Goal: Task Accomplishment & Management: Complete application form

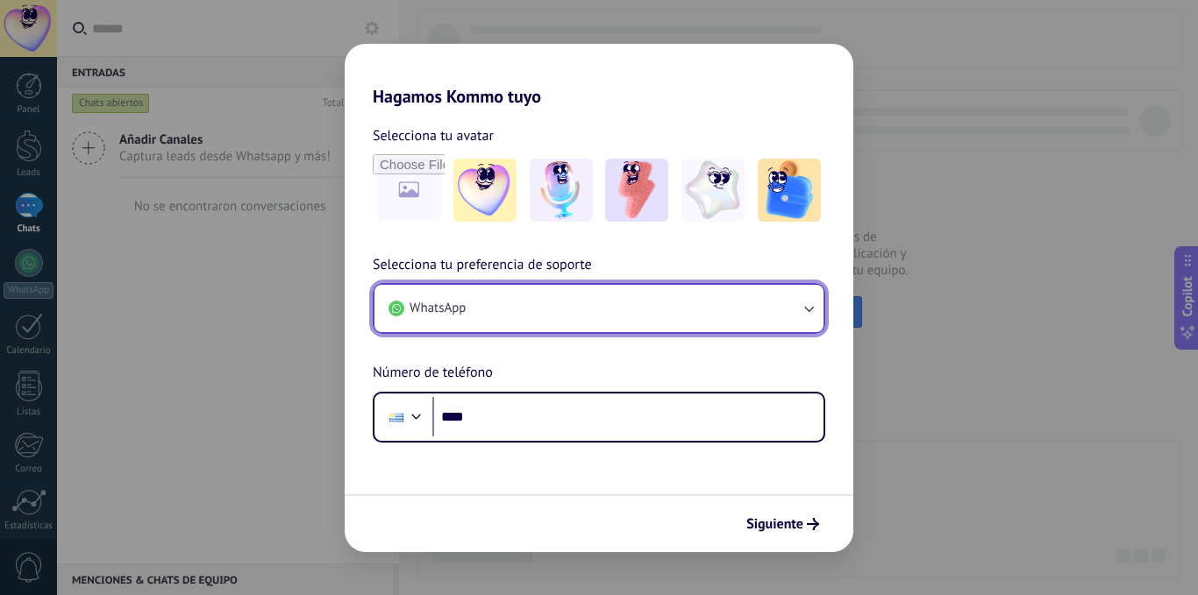
click at [461, 301] on span "WhatsApp" at bounding box center [437, 309] width 56 height 18
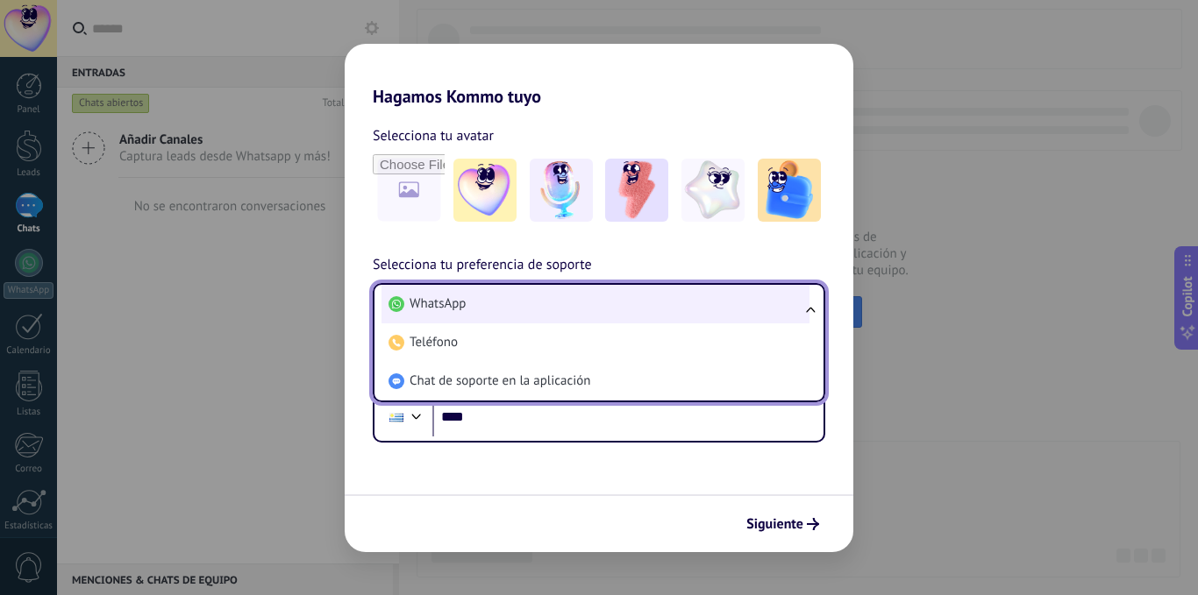
click at [473, 288] on li "WhatsApp" at bounding box center [595, 304] width 428 height 39
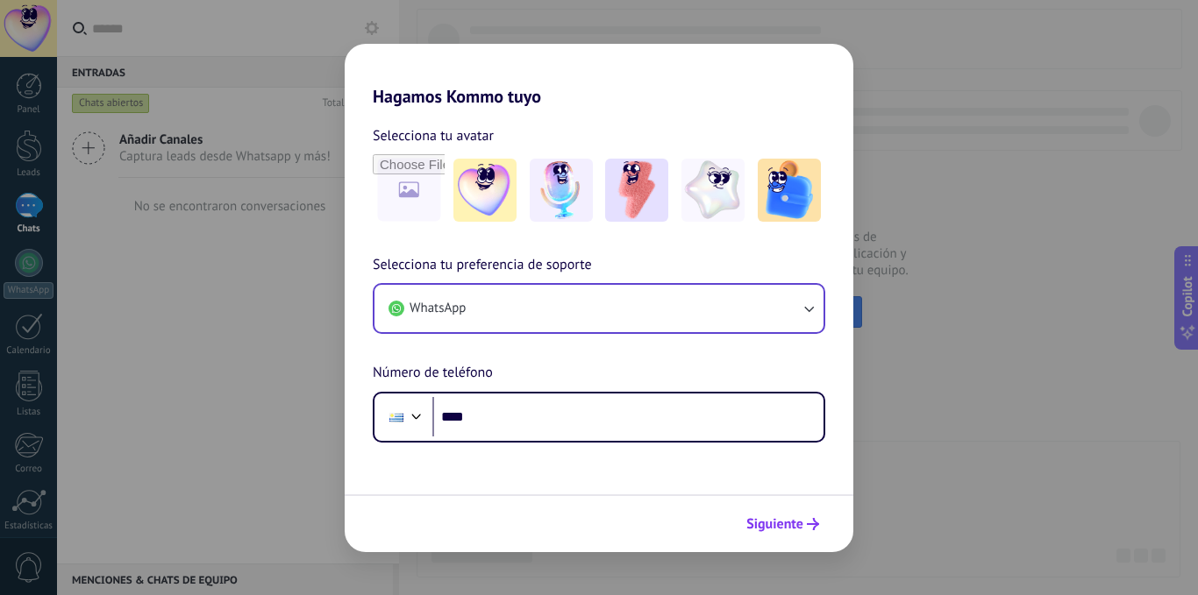
click at [757, 528] on span "Siguiente" at bounding box center [774, 524] width 57 height 12
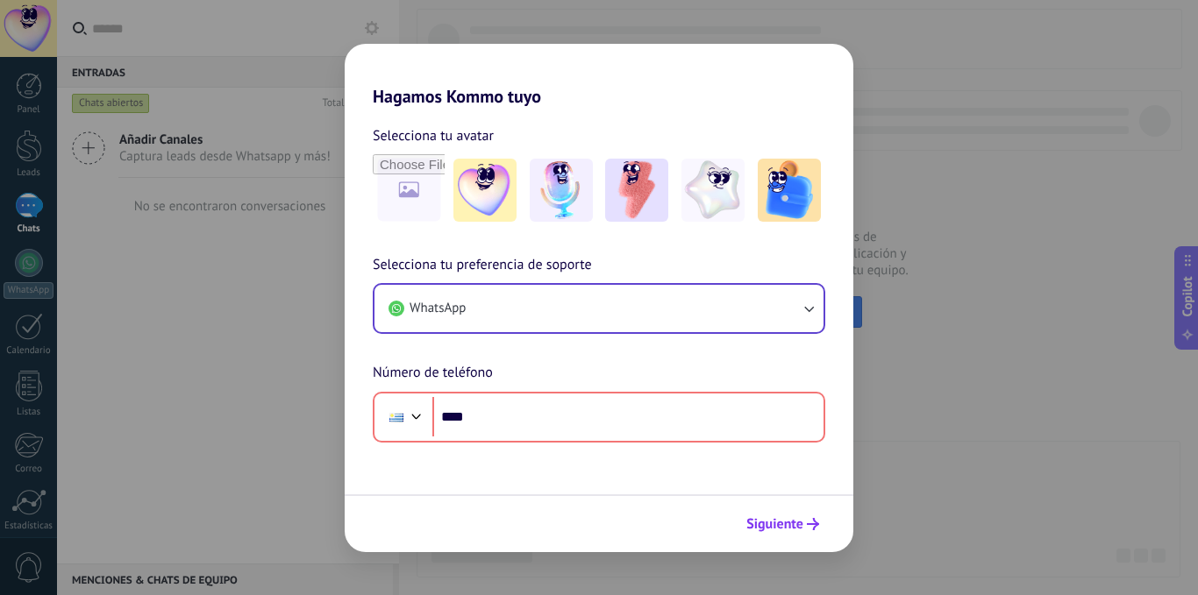
click at [764, 527] on span "Siguiente" at bounding box center [774, 524] width 57 height 12
click at [771, 519] on span "Siguiente" at bounding box center [774, 524] width 57 height 12
click at [770, 519] on span "Siguiente" at bounding box center [774, 524] width 57 height 12
click at [608, 193] on img at bounding box center [636, 190] width 63 height 63
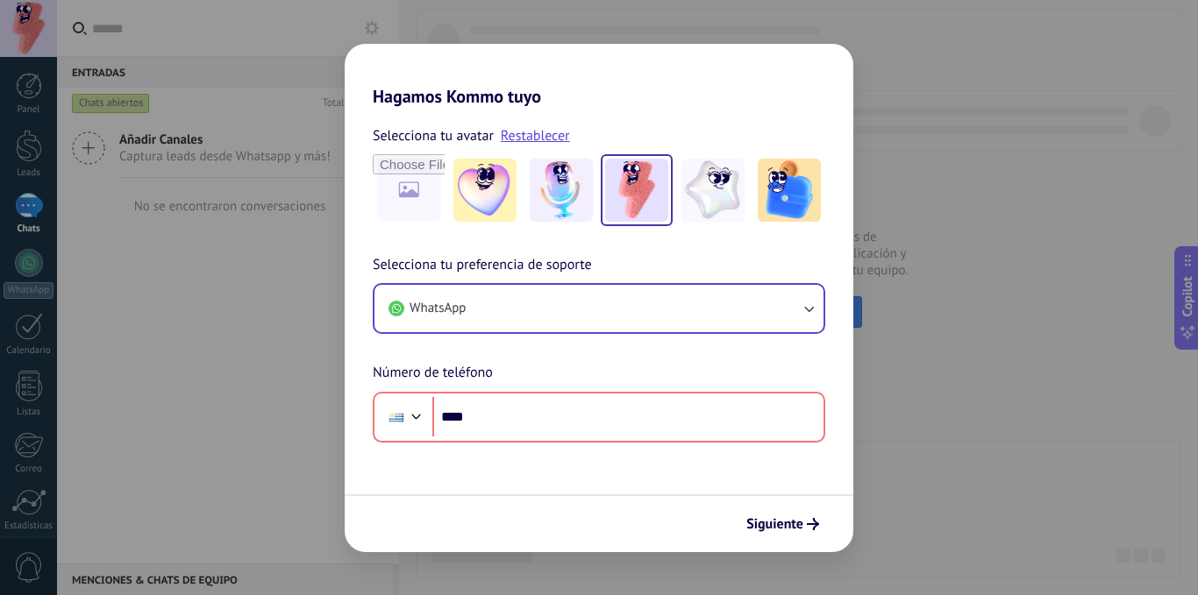
click at [991, 235] on div "Hagamos Kommo tuyo Selecciona tu avatar Restablecer Selecciona tu preferencia d…" at bounding box center [599, 297] width 1198 height 595
